Goal: Task Accomplishment & Management: Use online tool/utility

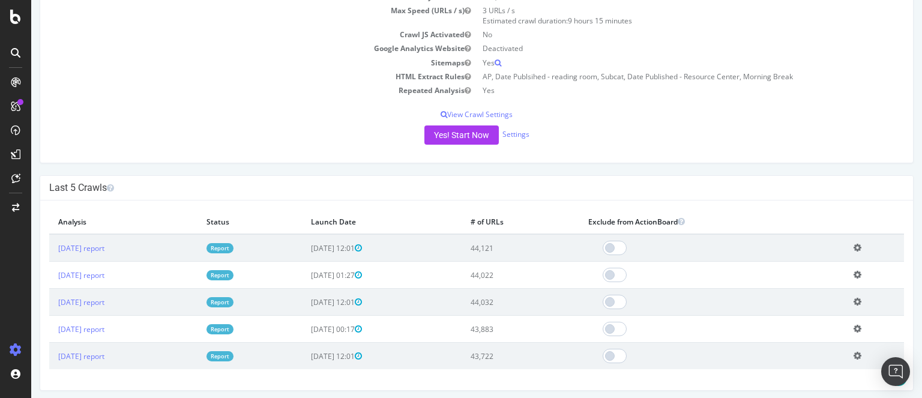
scroll to position [202, 0]
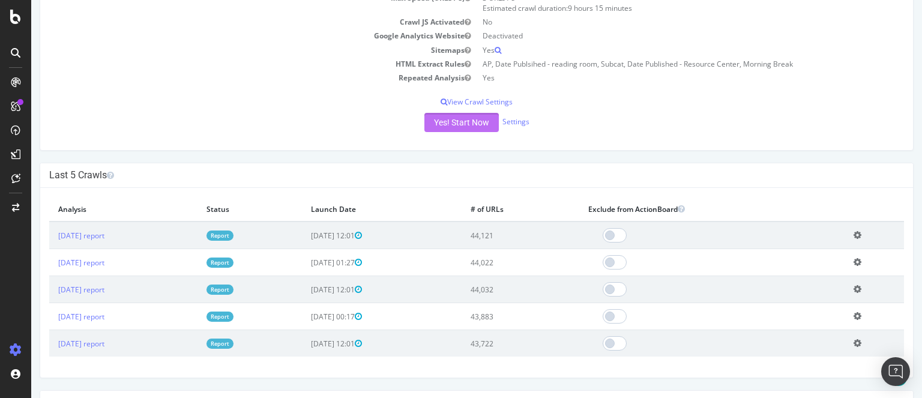
click at [473, 116] on button "Yes! Start Now" at bounding box center [461, 122] width 74 height 19
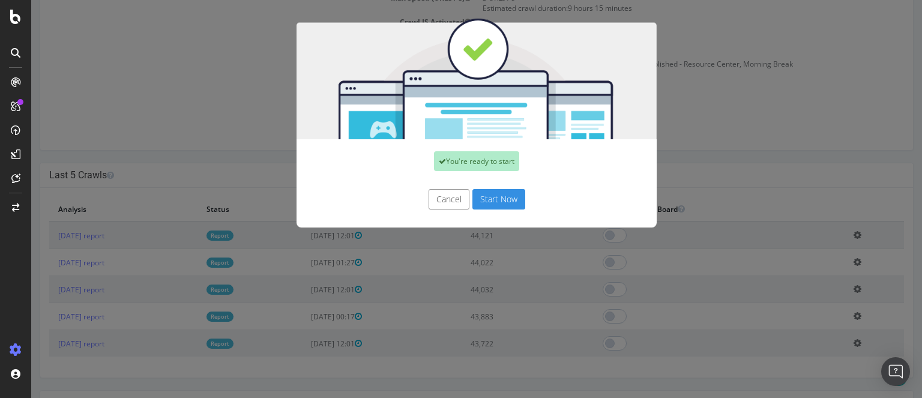
click at [487, 202] on button "Start Now" at bounding box center [498, 199] width 53 height 20
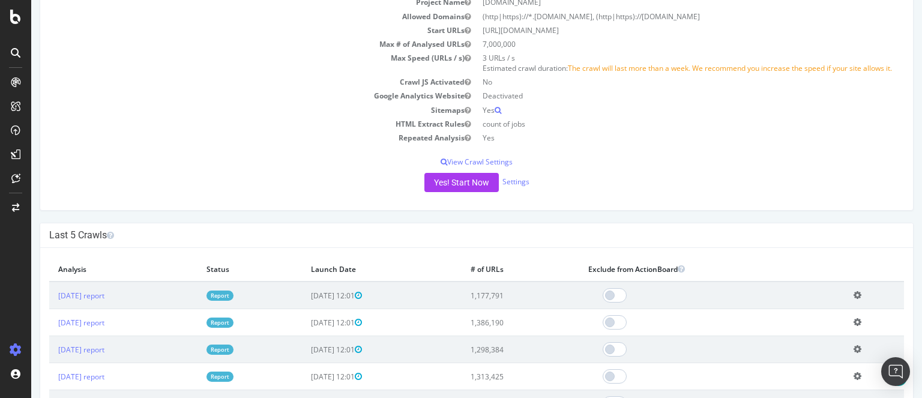
scroll to position [149, 0]
